Goal: Complete application form

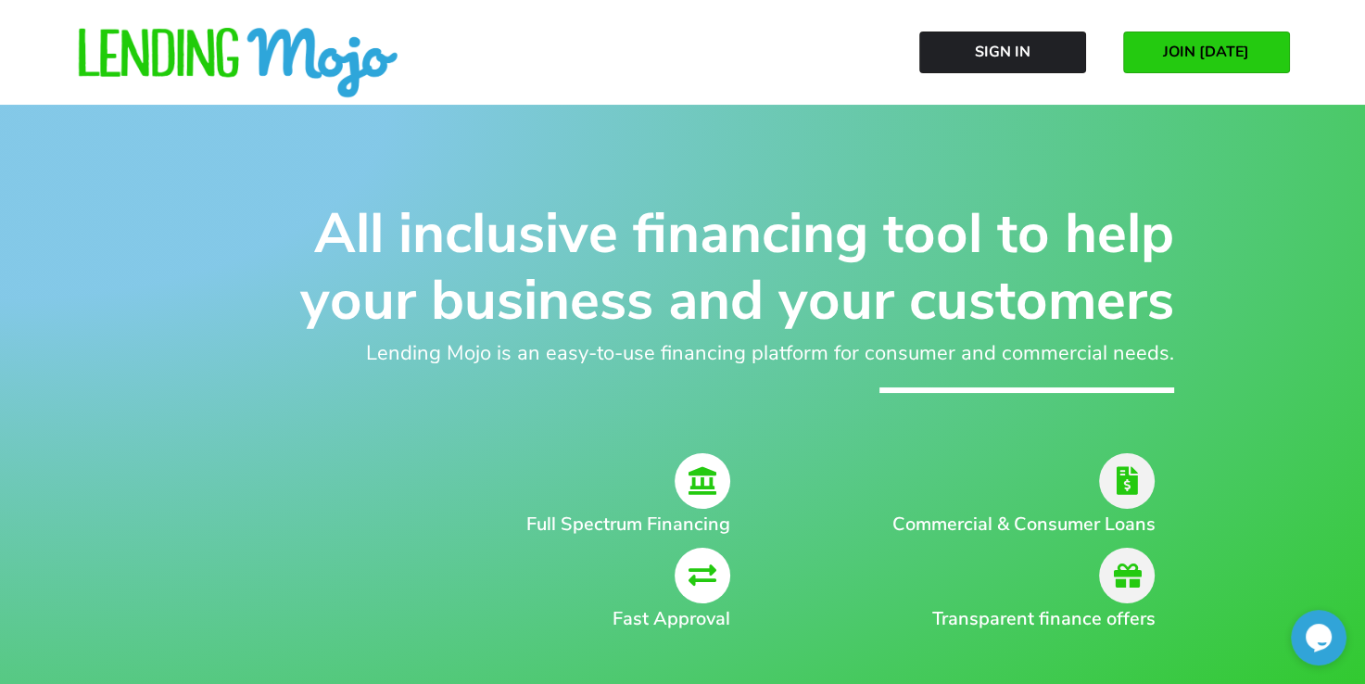
click at [1161, 39] on link "JOIN [DATE]" at bounding box center [1206, 53] width 167 height 42
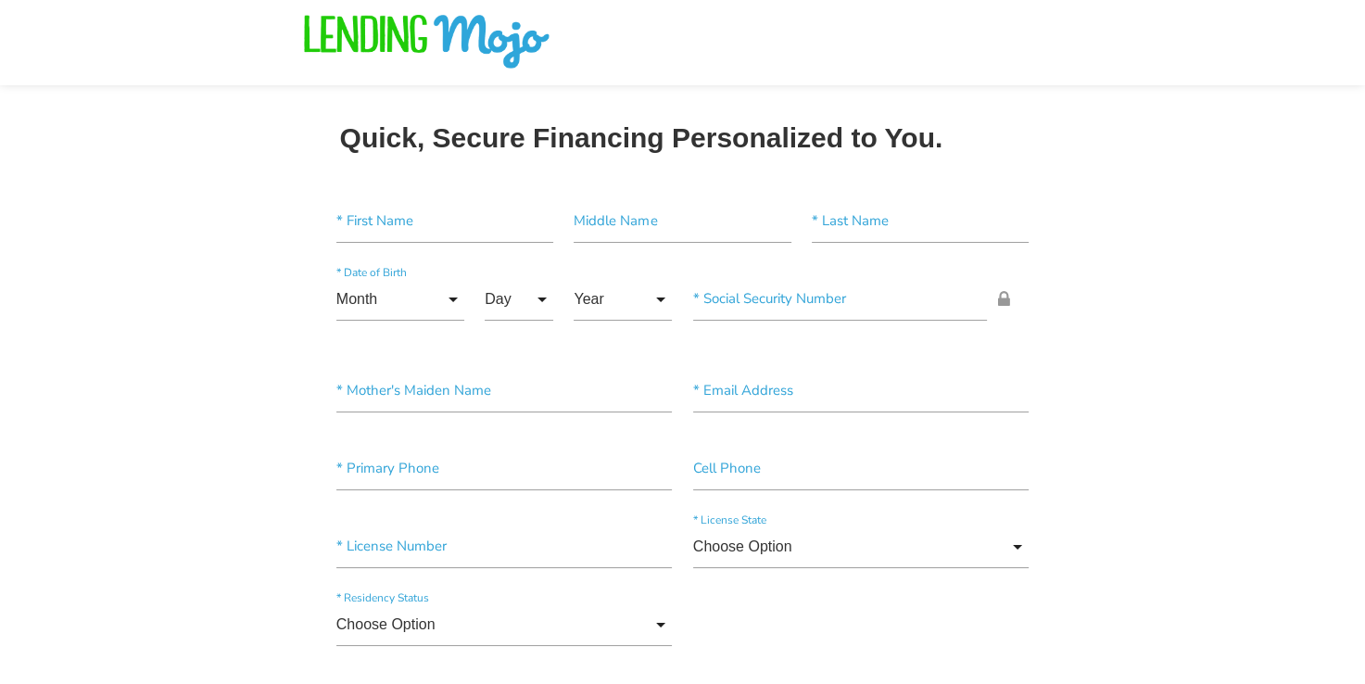
click at [391, 38] on div at bounding box center [682, 48] width 741 height 92
click at [485, 44] on div at bounding box center [682, 48] width 741 height 92
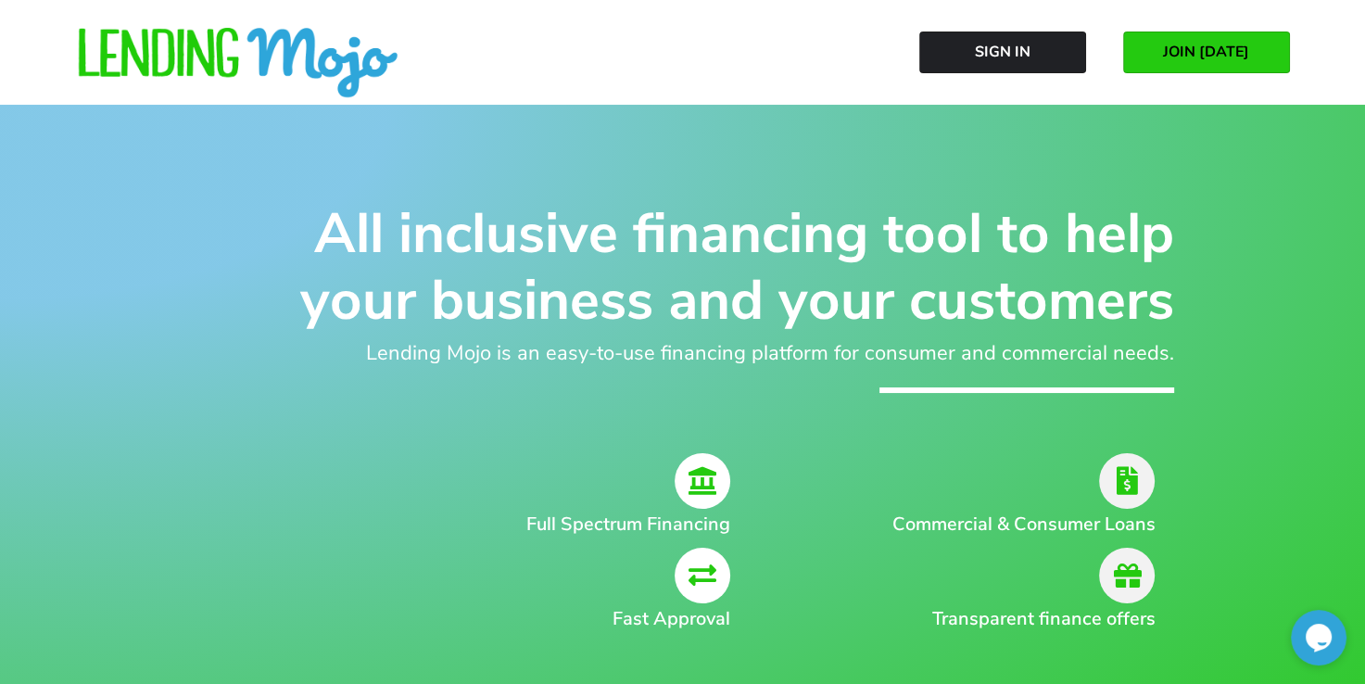
click at [1171, 56] on span "JOIN [DATE]" at bounding box center [1206, 52] width 86 height 17
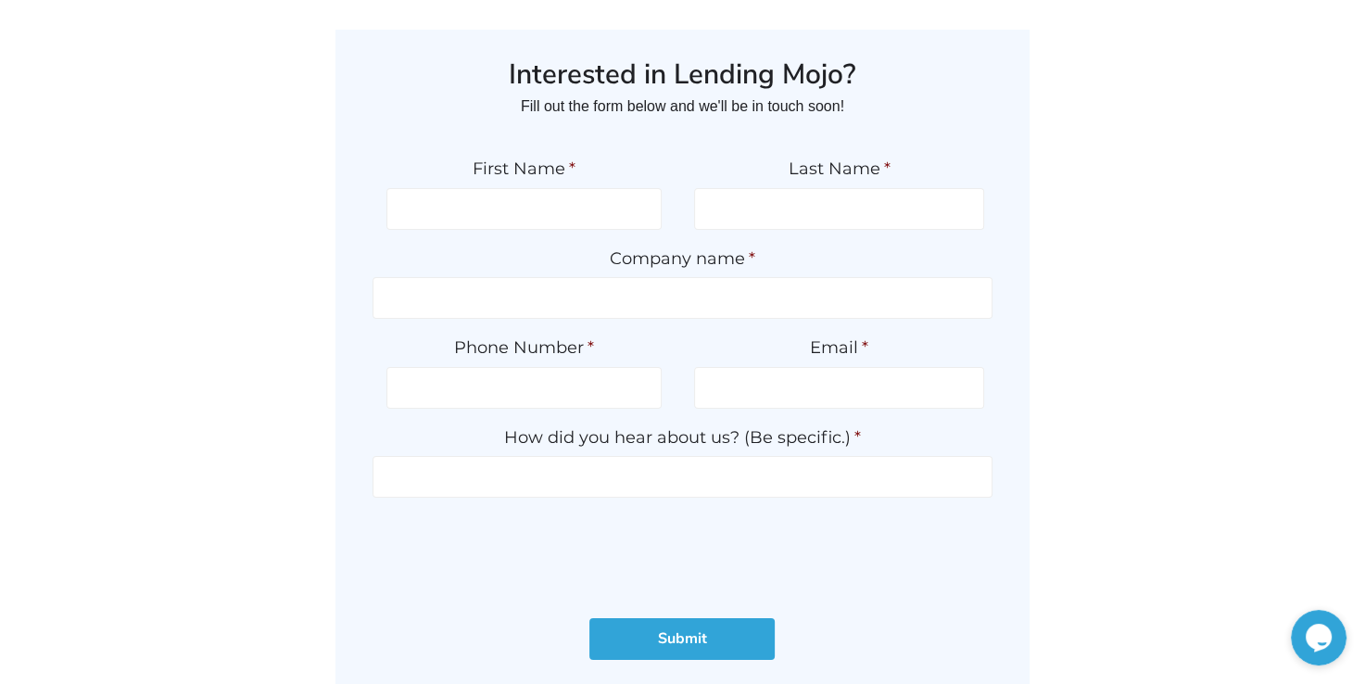
scroll to position [93, 0]
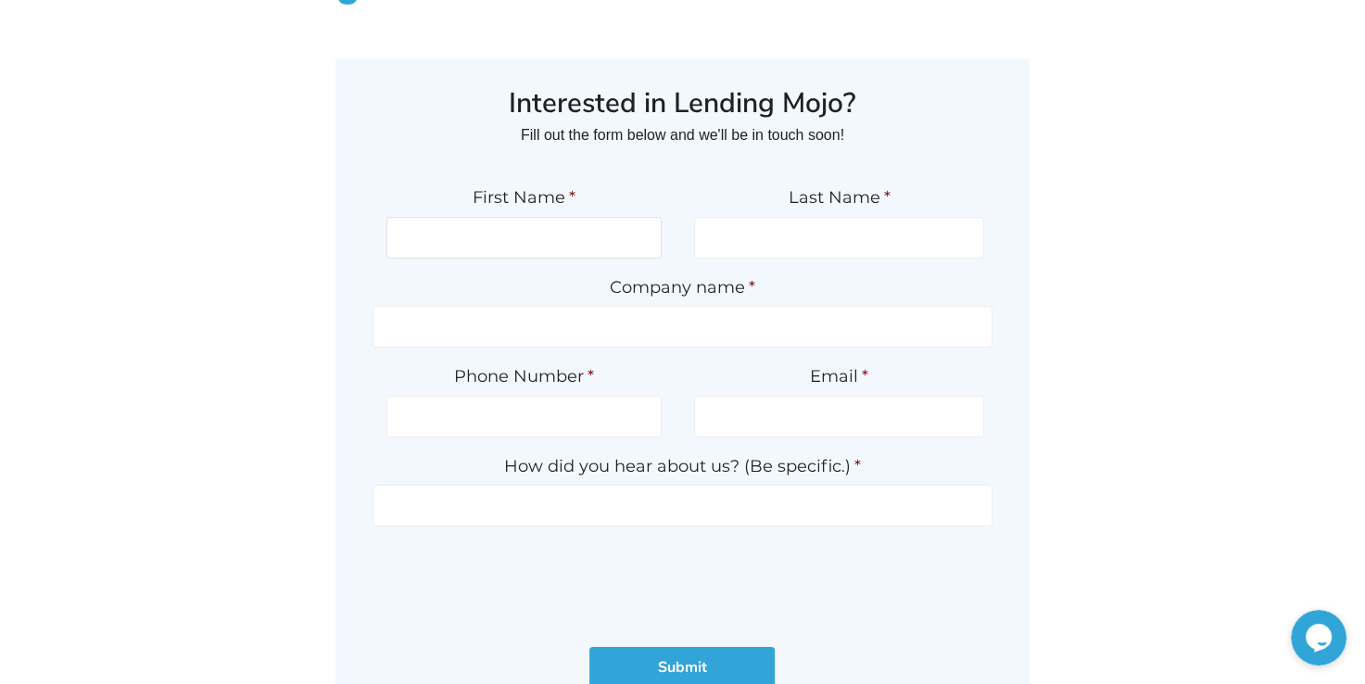
click at [582, 237] on input "First Name *" at bounding box center [523, 238] width 275 height 42
type input "Chad"
type input "Crawford"
type input "BLACK DOG MOTORS LLC"
type input "(434) 736-5444"
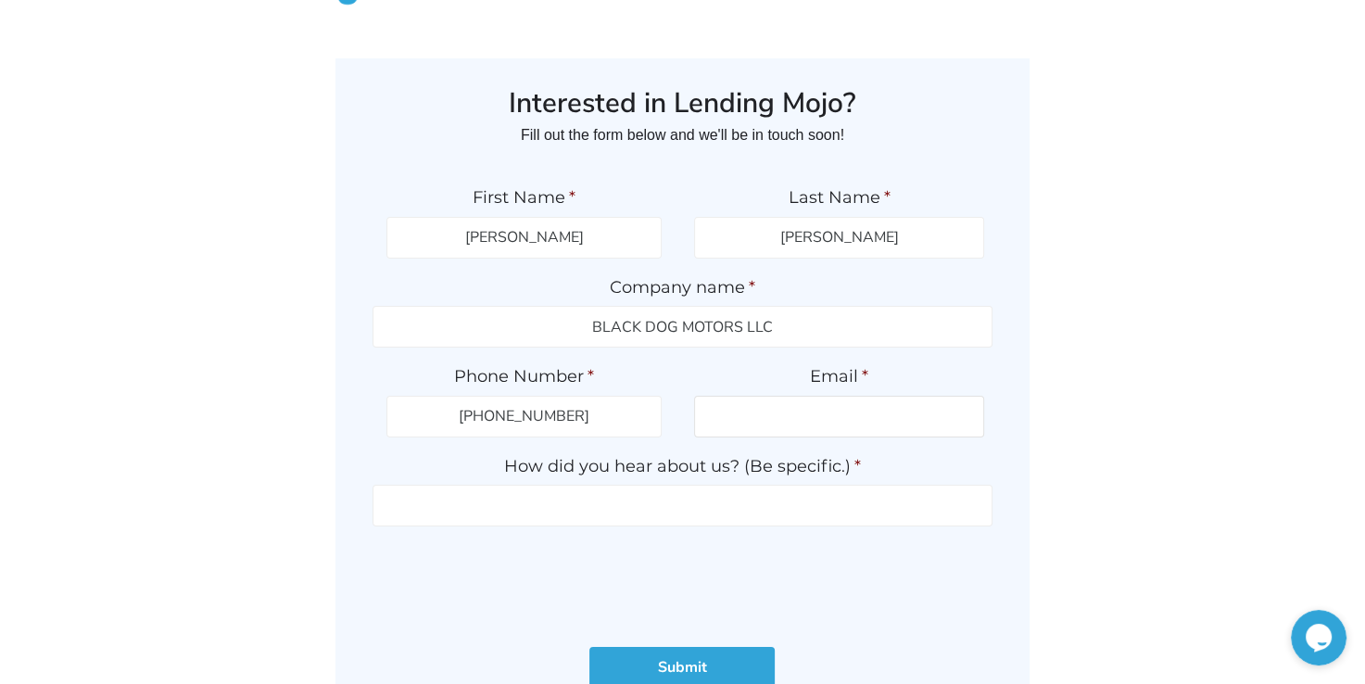
click at [736, 422] on input "Email *" at bounding box center [839, 417] width 290 height 42
type input "chadcrawford1121@gmail.com"
click at [501, 506] on input "How did you hear about us? (Be specific.) *" at bounding box center [683, 506] width 620 height 42
type input "t"
type input "Through membership with VIADA"
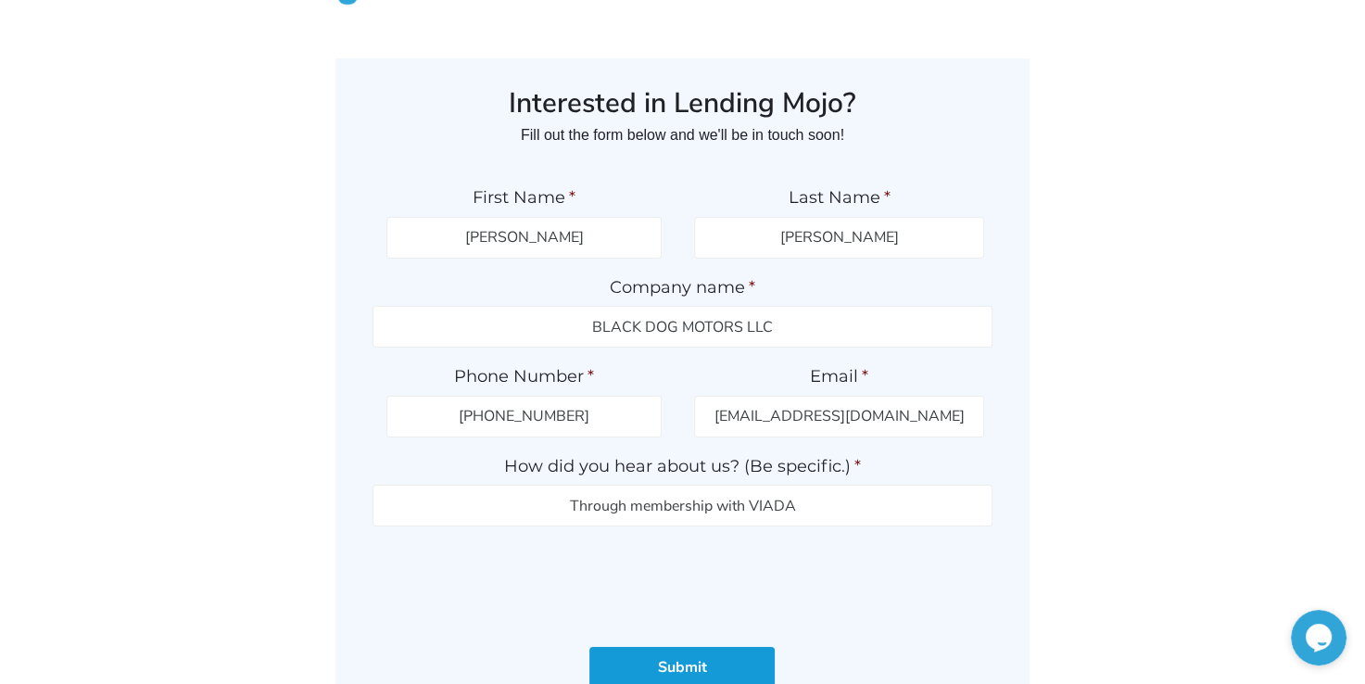
click at [678, 669] on input "Submit" at bounding box center [681, 668] width 185 height 42
